Goal: Task Accomplishment & Management: Use online tool/utility

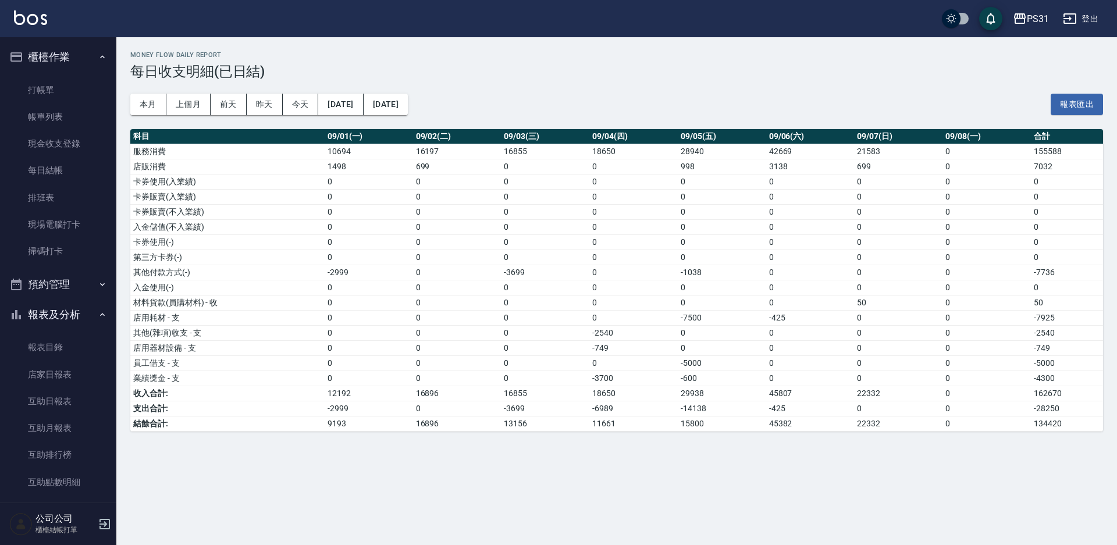
scroll to position [400, 0]
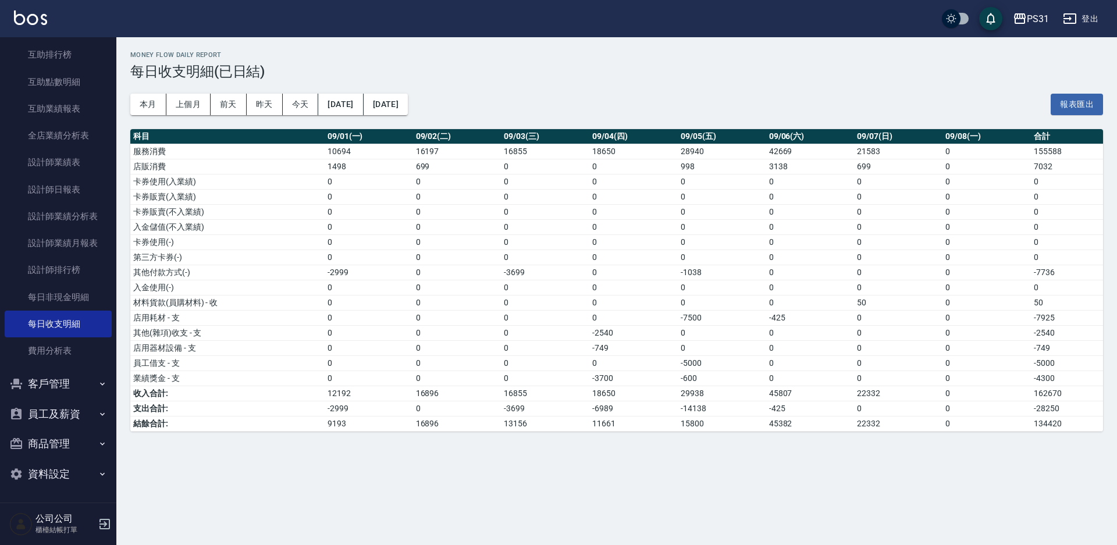
drag, startPoint x: 312, startPoint y: 499, endPoint x: 291, endPoint y: 507, distance: 23.0
click at [312, 499] on div "Money Flow Daily Report 每日收支明細(已日結) 本月 上個月 [DATE] [DATE] [DATE] [DATE] [DATE] 報…" at bounding box center [558, 272] width 1117 height 545
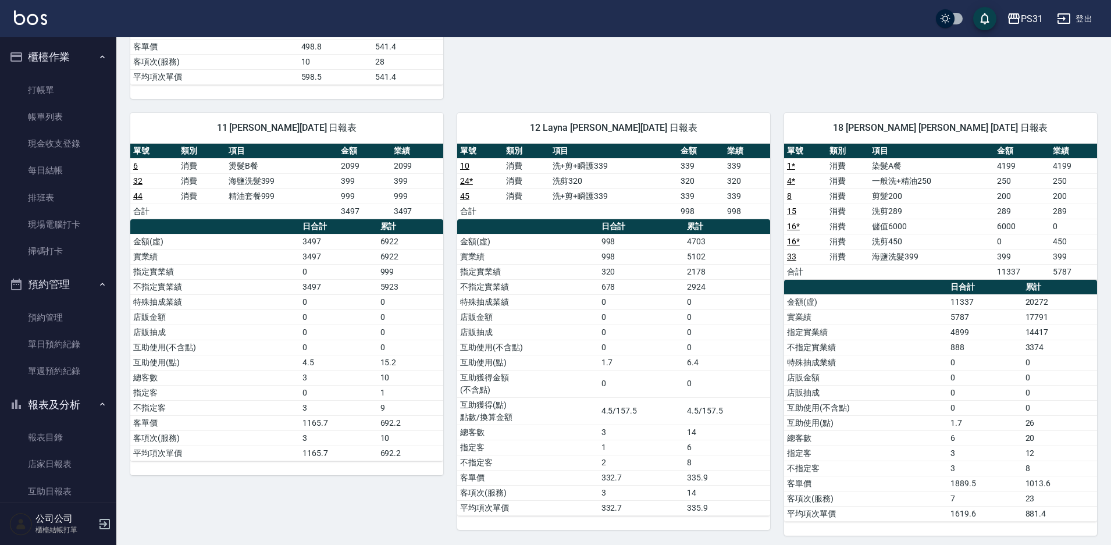
scroll to position [1105, 0]
click at [48, 87] on link "打帳單" at bounding box center [58, 90] width 107 height 27
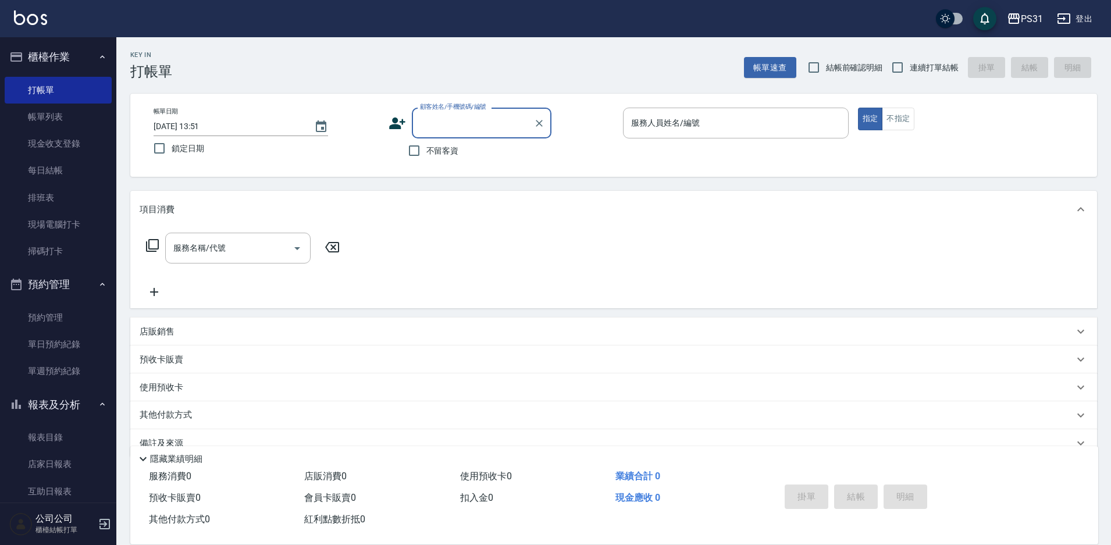
drag, startPoint x: 410, startPoint y: 145, endPoint x: 446, endPoint y: 130, distance: 39.9
click at [410, 145] on input "不留客資" at bounding box center [414, 150] width 24 height 24
checkbox input "true"
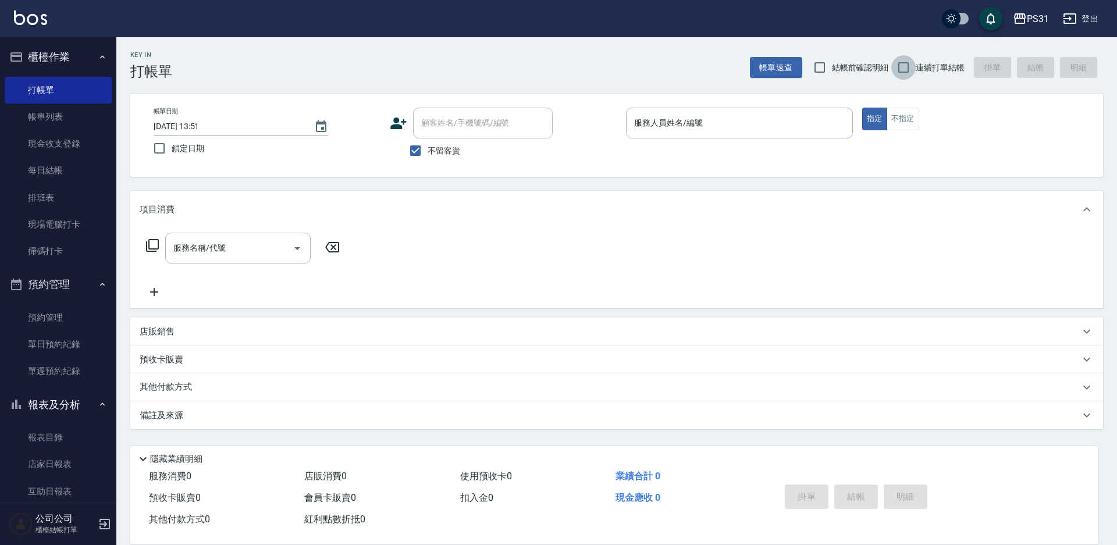
click at [901, 70] on input "連續打單結帳" at bounding box center [903, 67] width 24 height 24
checkbox input "true"
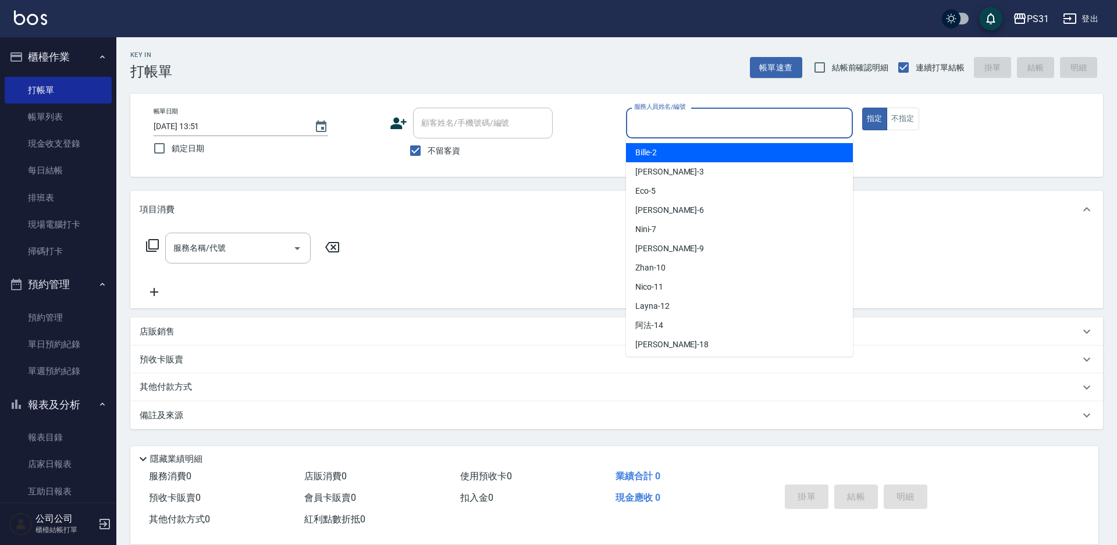
click at [792, 123] on input "服務人員姓名/編號" at bounding box center [739, 123] width 216 height 20
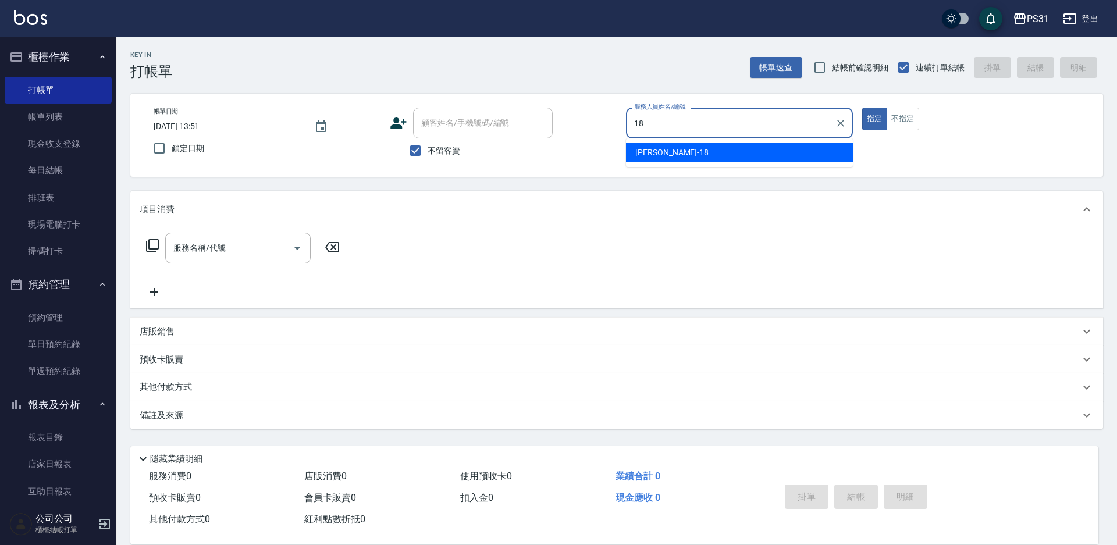
type input "Rita-18"
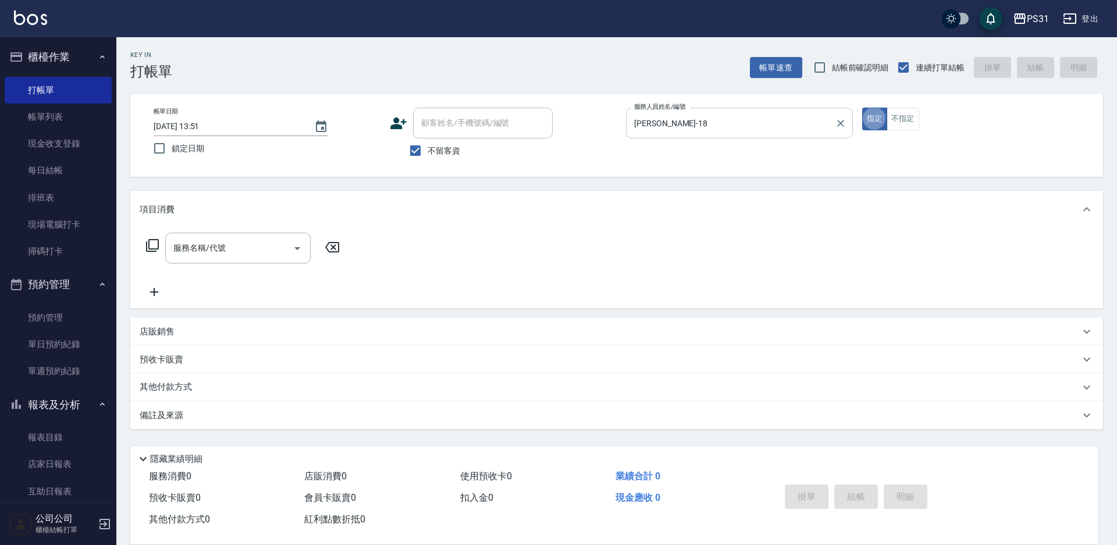
type button "true"
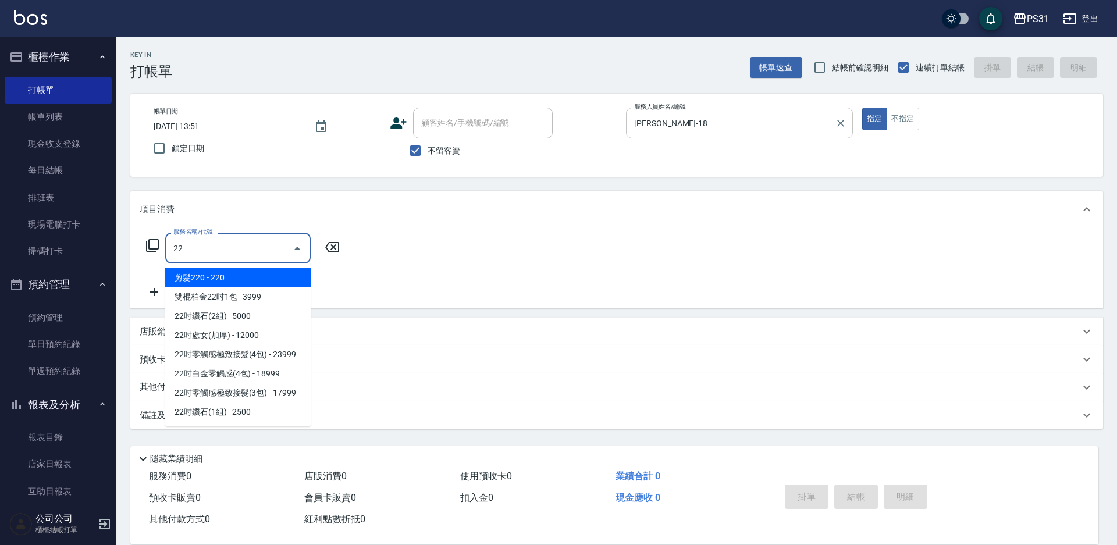
type input "2"
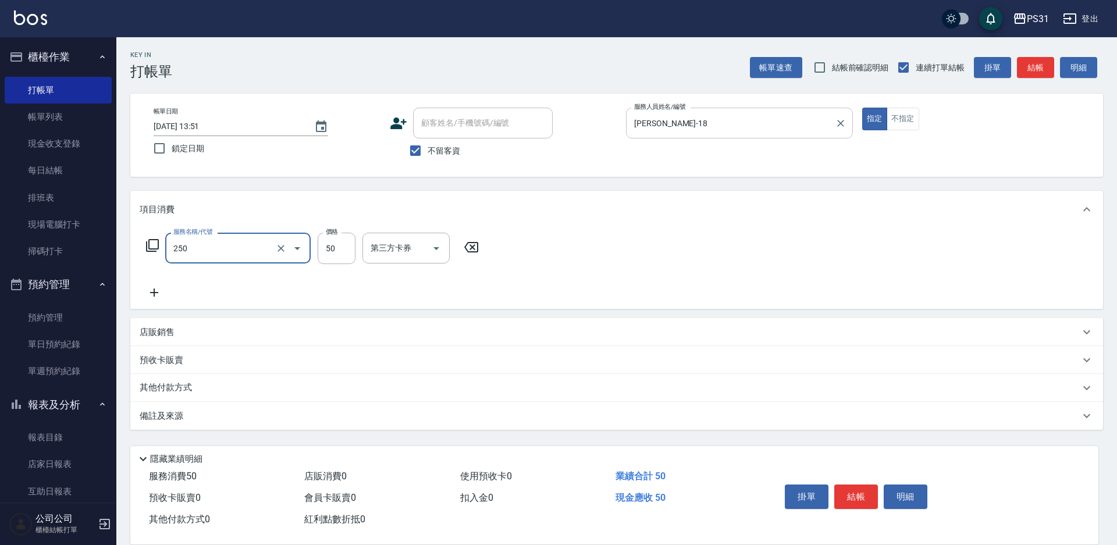
type input "剪瀏海(250)"
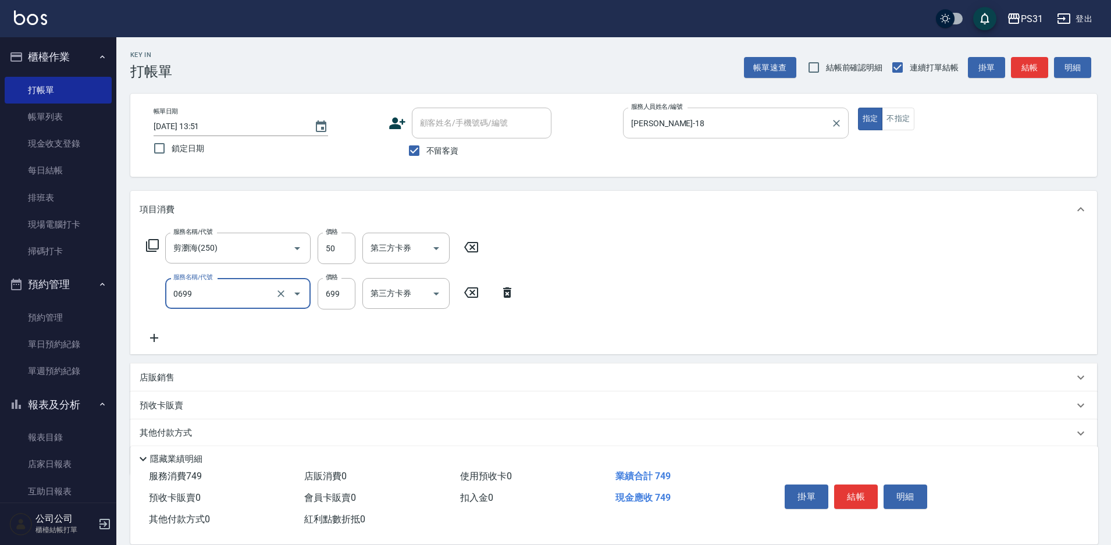
type input "精油699(0699)"
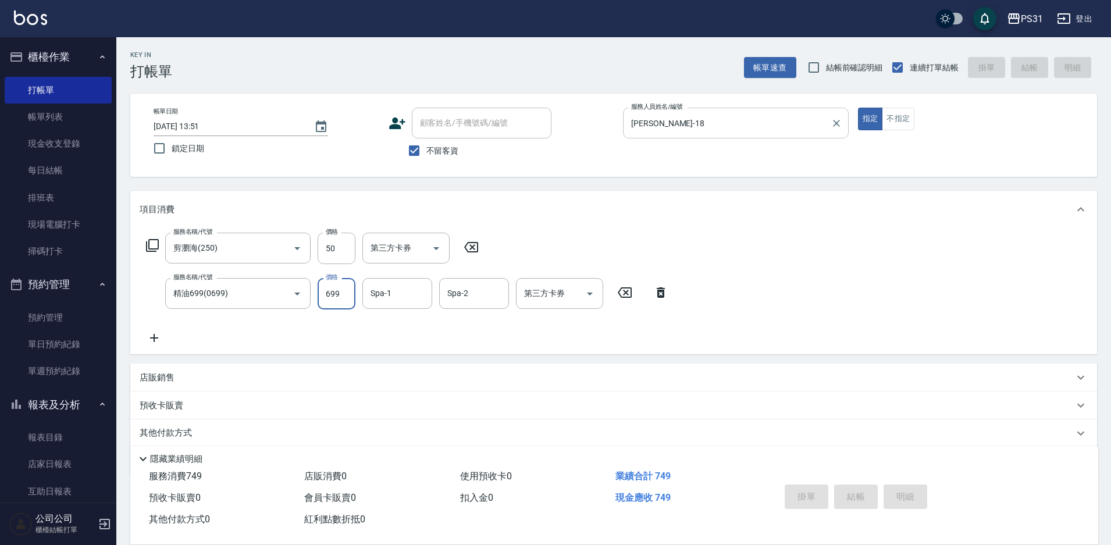
type input "2025/09/08 13:52"
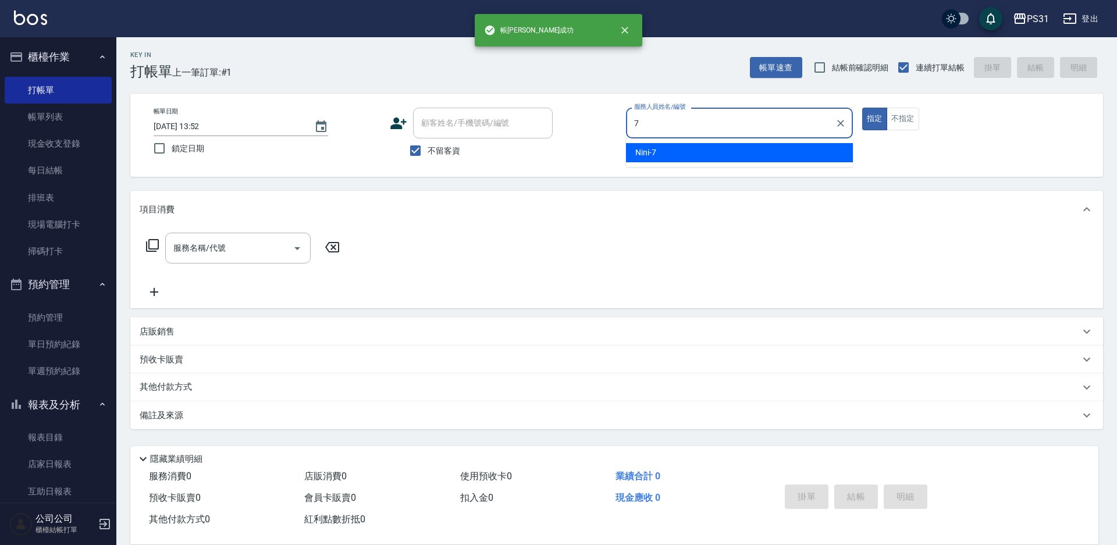
type input "Nini-7"
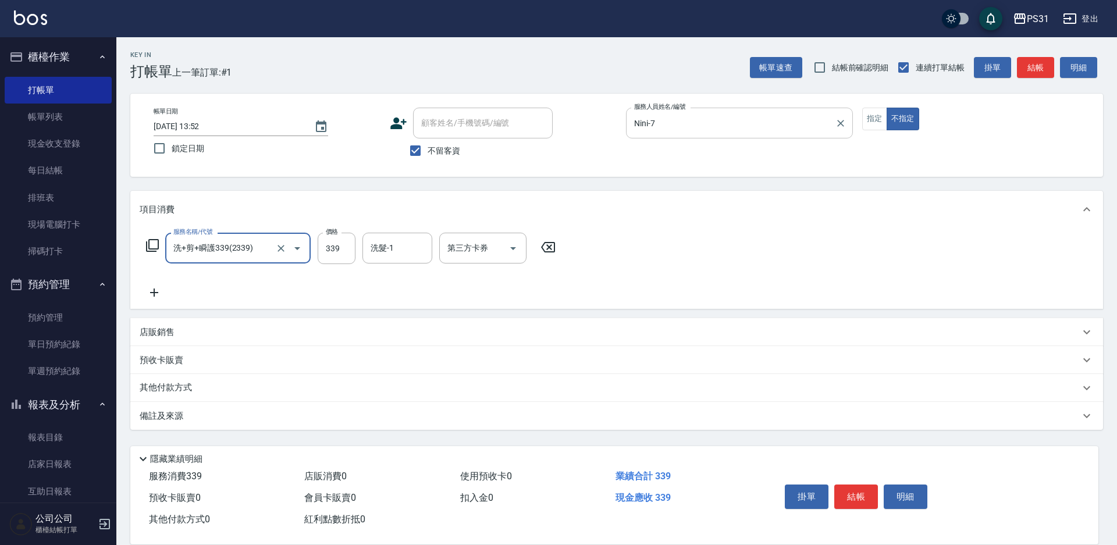
type input "洗+剪+瞬護339(2339)"
type input "Nini-7"
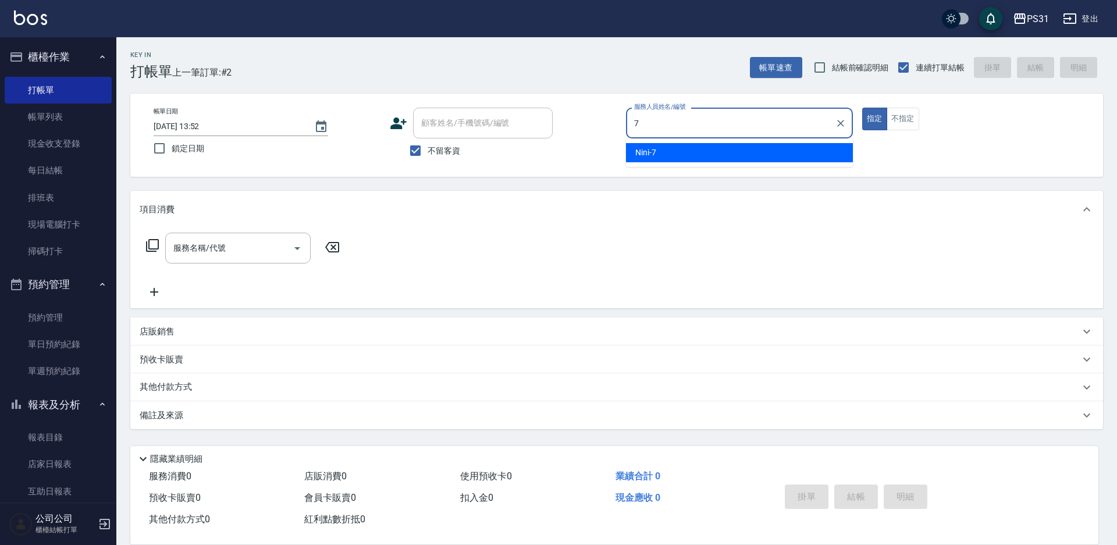
type input "Nini-7"
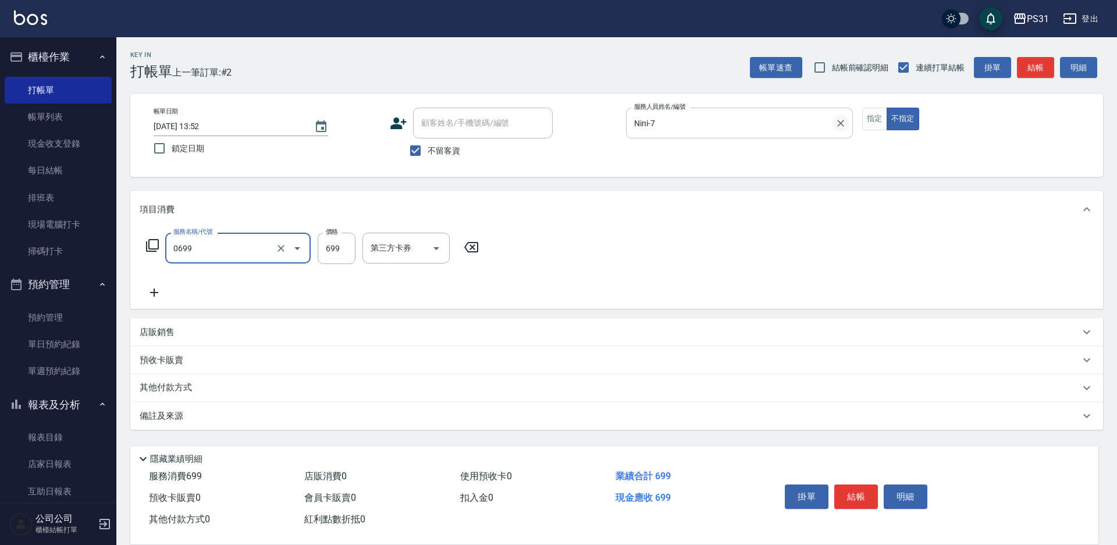
type input "精油699(0699)"
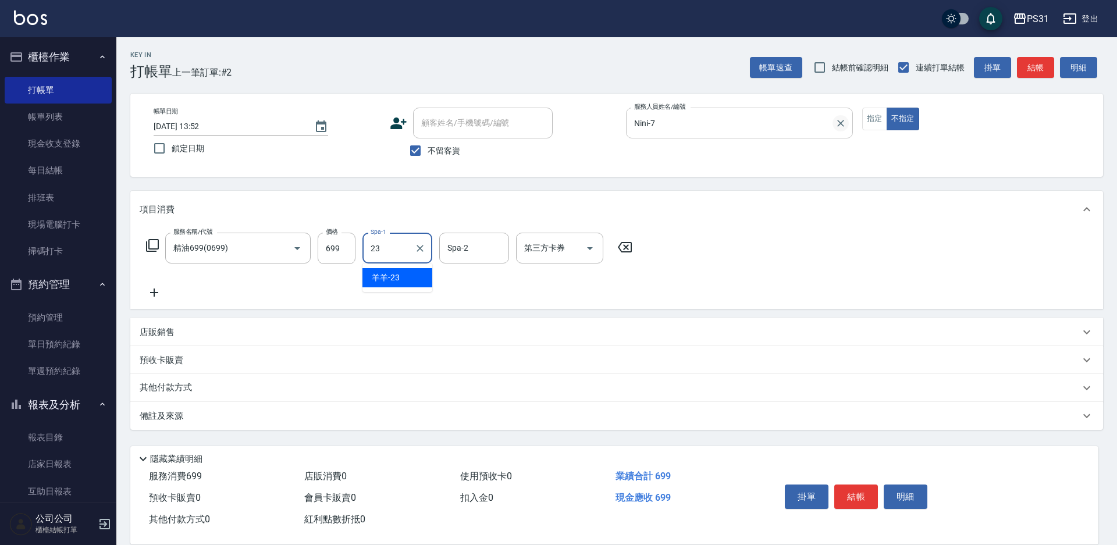
type input "羊羊-23"
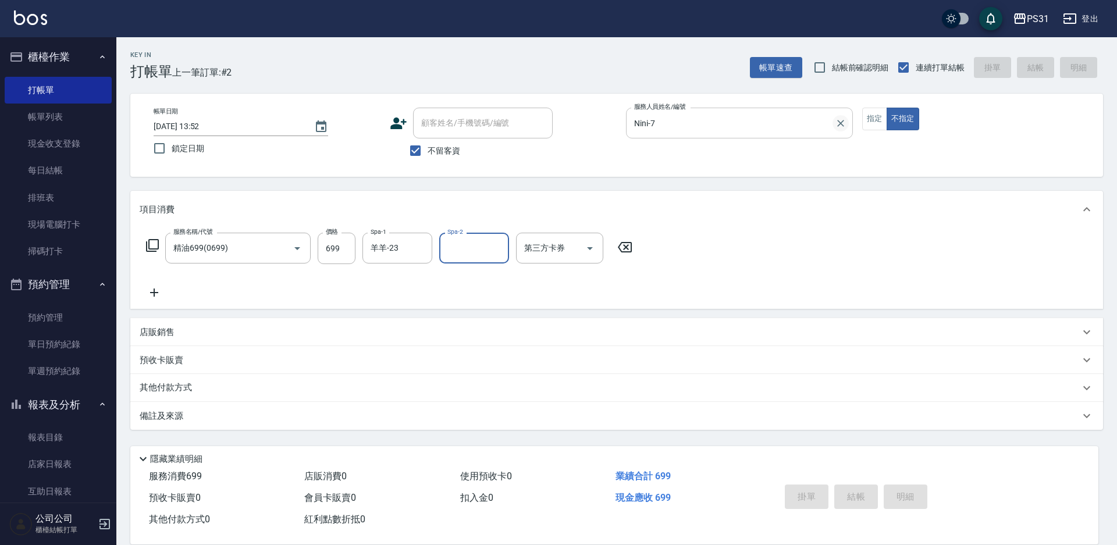
type input "2025/09/08 13:53"
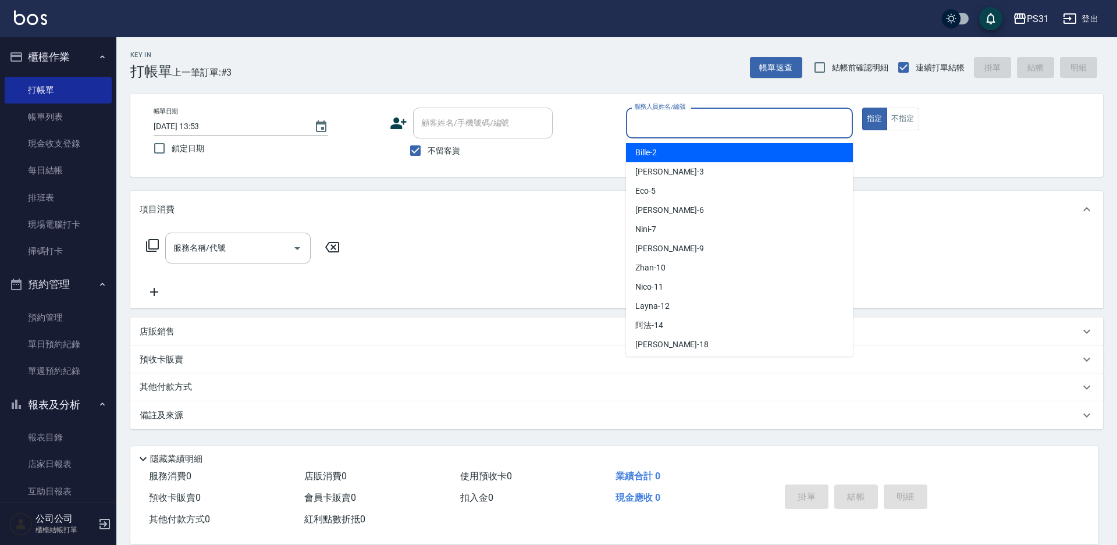
click at [749, 126] on input "服務人員姓名/編號" at bounding box center [739, 123] width 216 height 20
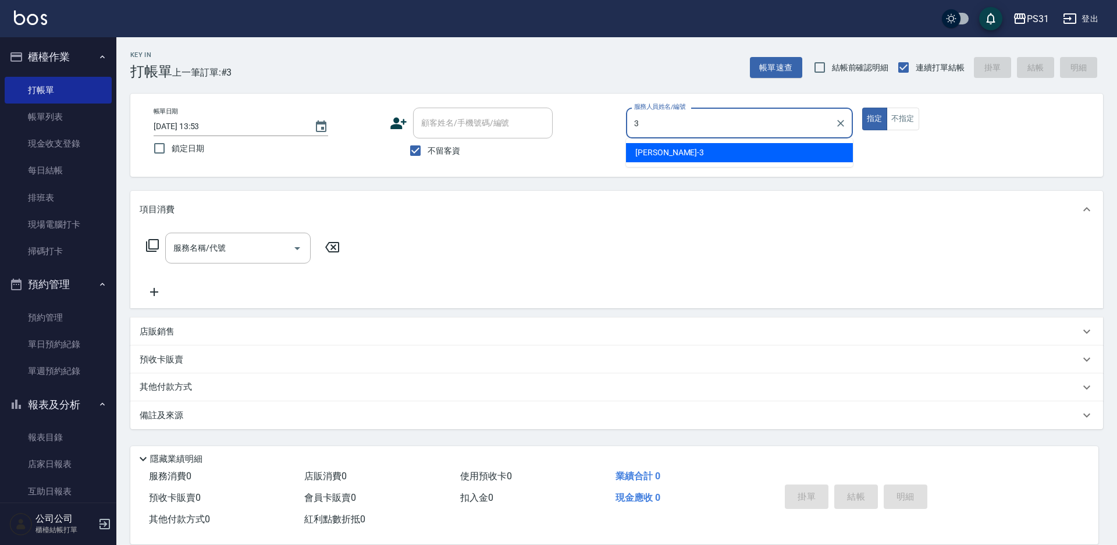
type input "Angel-3"
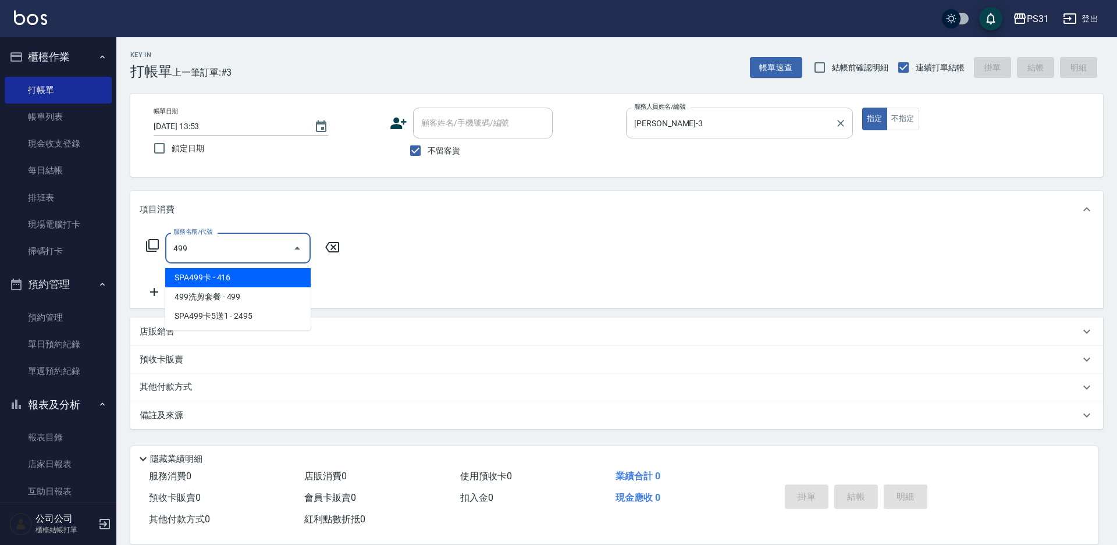
type input "SPA499卡(0049)"
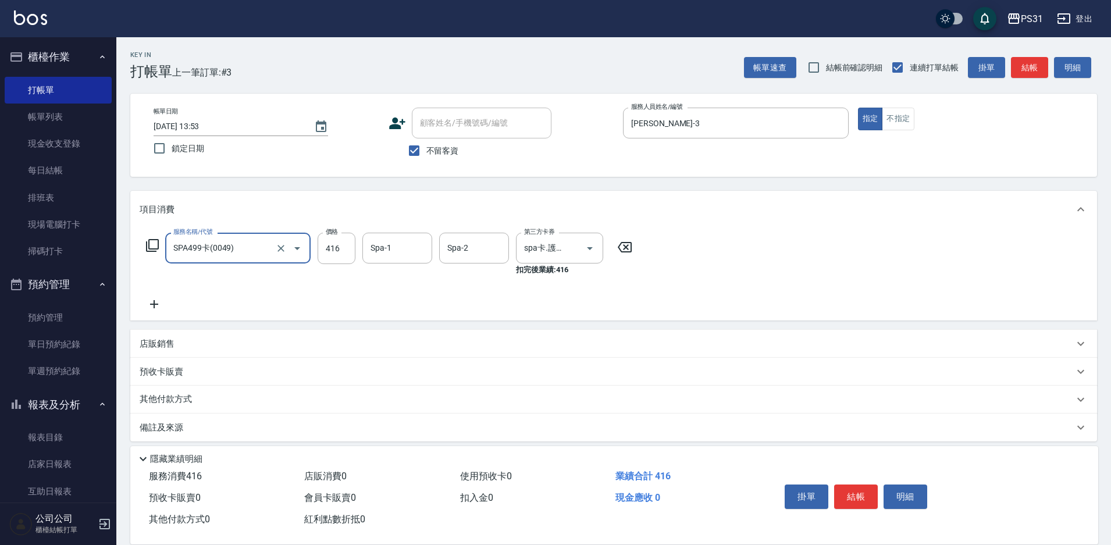
click at [275, 241] on div at bounding box center [289, 248] width 33 height 31
click at [285, 256] on div at bounding box center [289, 248] width 33 height 31
click at [278, 250] on icon "Clear" at bounding box center [281, 249] width 12 height 12
type input "SPA699卡(0069)"
click at [282, 241] on button "Clear" at bounding box center [281, 248] width 16 height 16
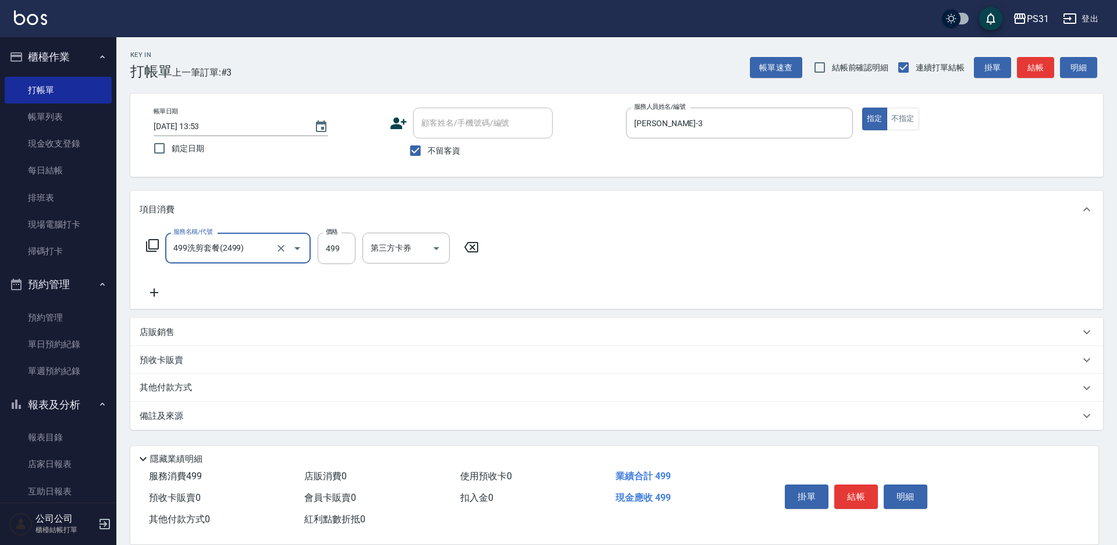
type input "499洗剪套餐(2499)"
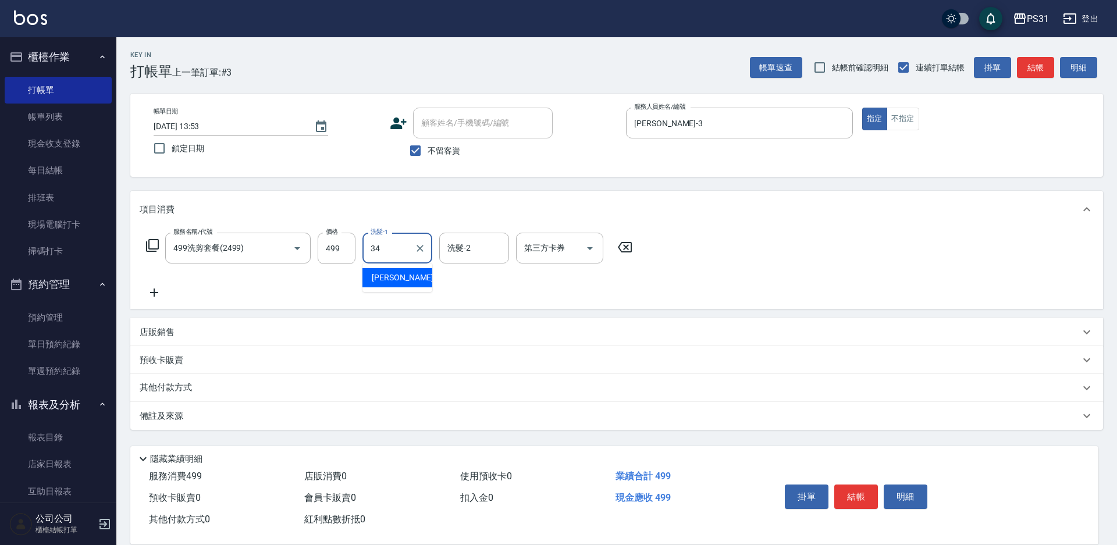
type input "鈺欣-34"
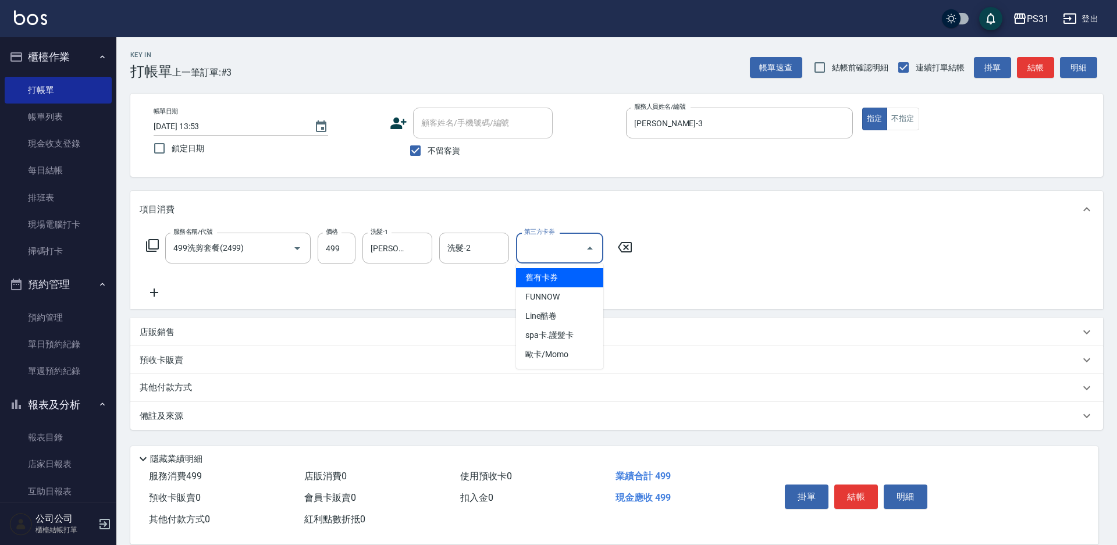
type input "舊有卡券"
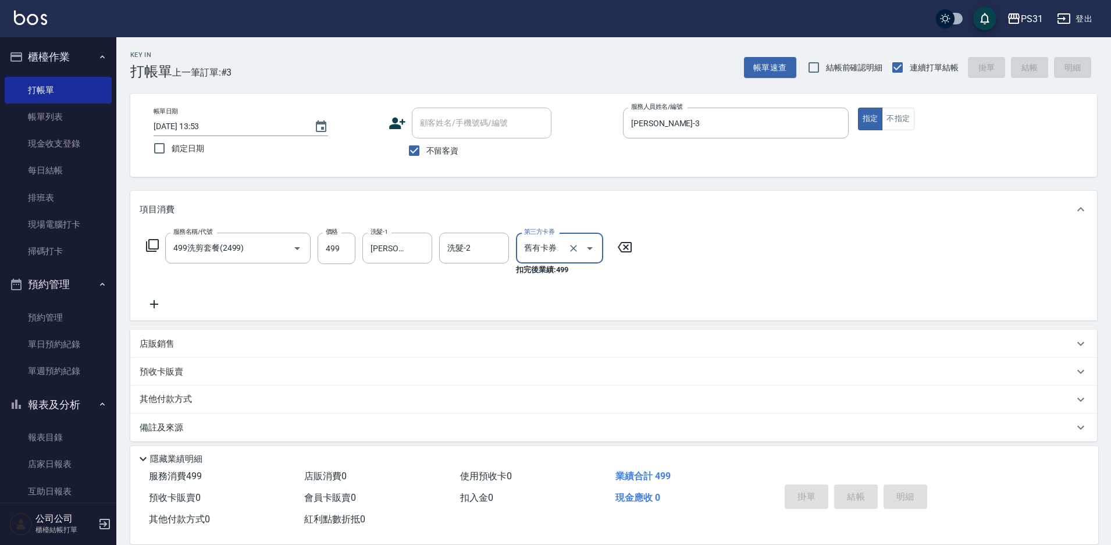
type input "2025/09/08 14:23"
